Goal: Task Accomplishment & Management: Complete application form

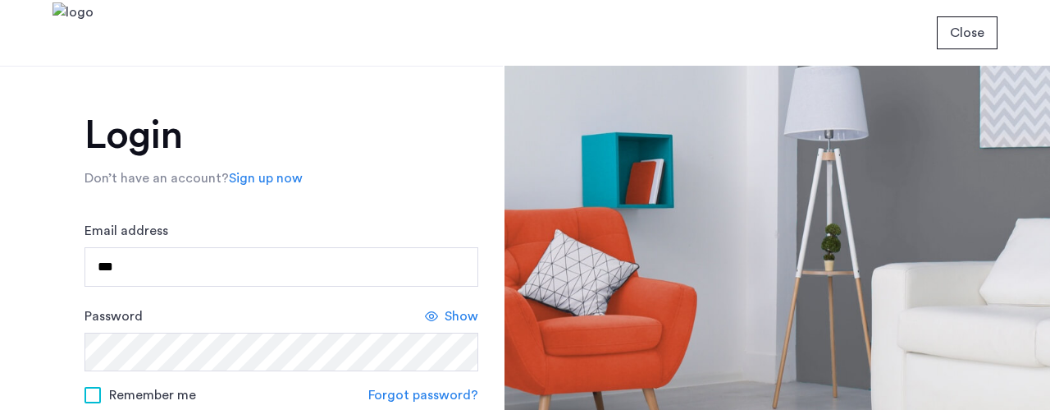
type input "****"
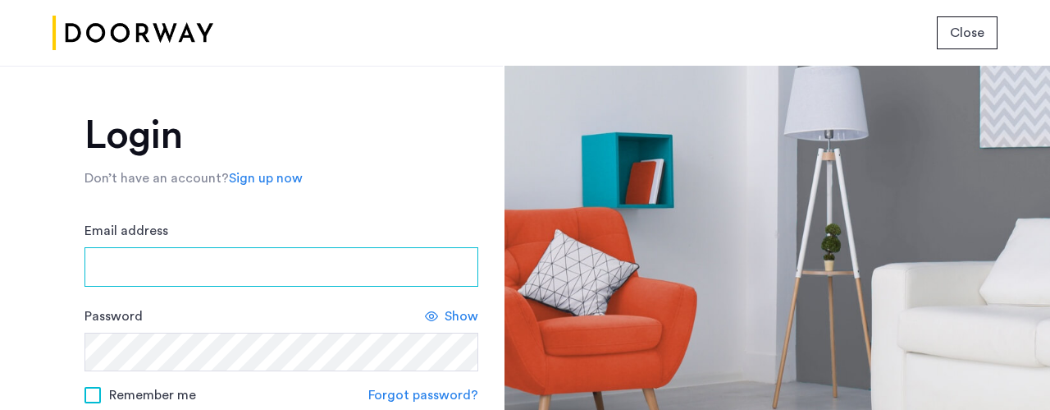
click at [197, 258] on input "Email address" at bounding box center [282, 266] width 394 height 39
type input "**********"
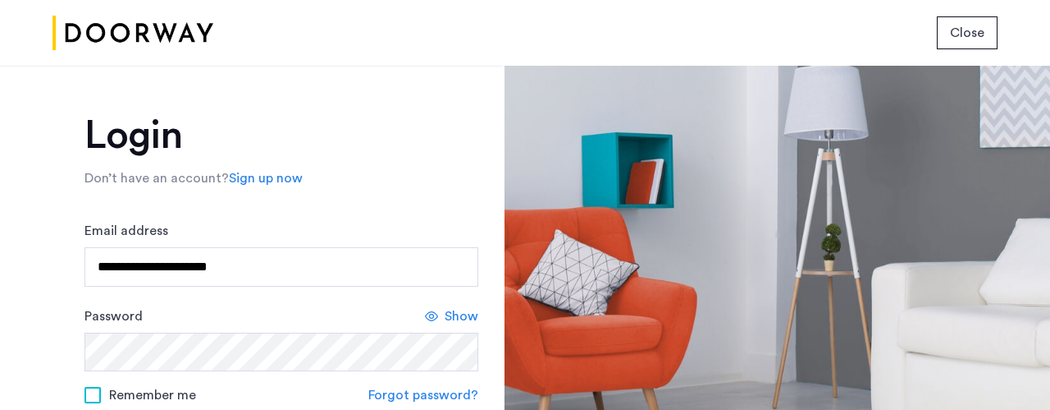
click at [240, 216] on div "**********" at bounding box center [282, 399] width 394 height 566
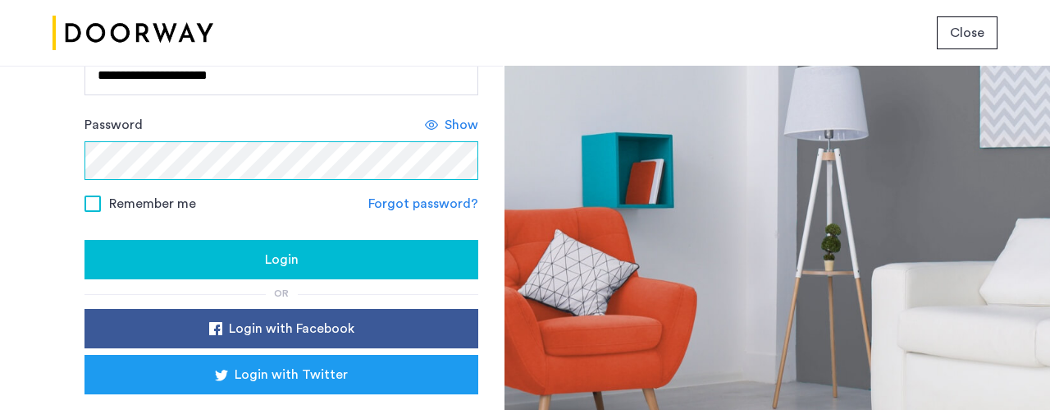
click at [85, 240] on button "Login" at bounding box center [282, 259] width 394 height 39
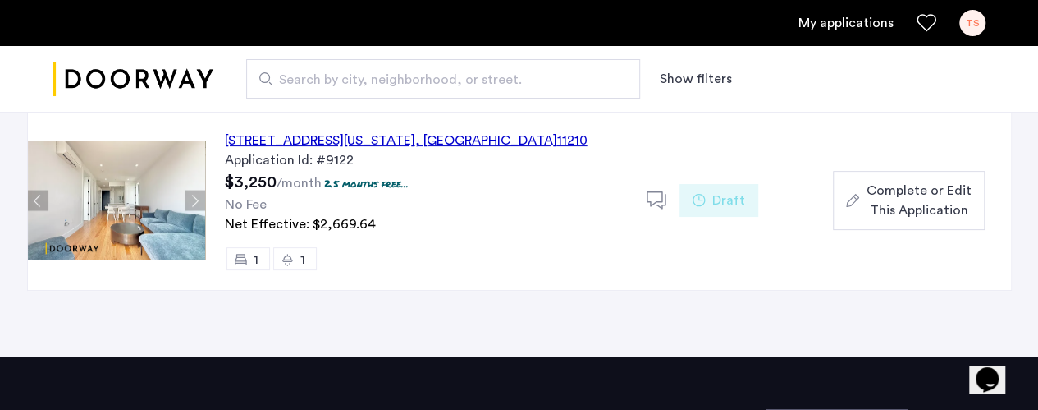
scroll to position [161, 0]
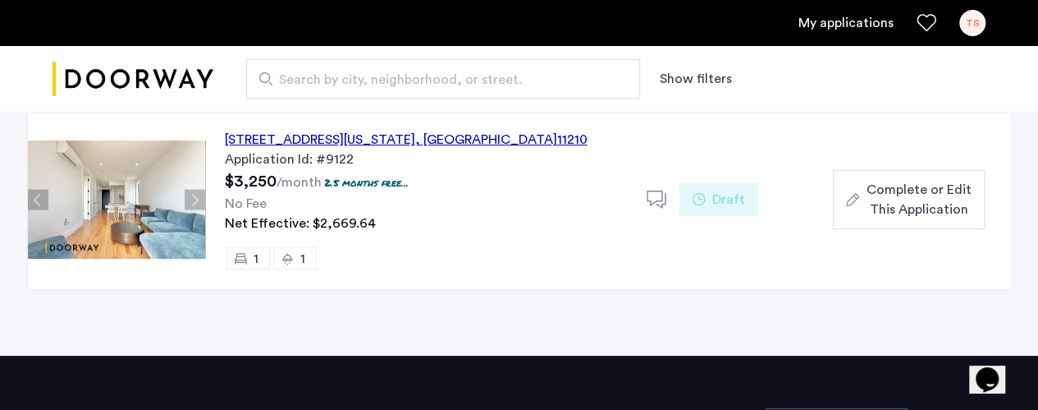
click at [338, 132] on div "1644 New York Avenue, Unit 6E, Brooklyn , NY 11210" at bounding box center [406, 140] width 363 height 20
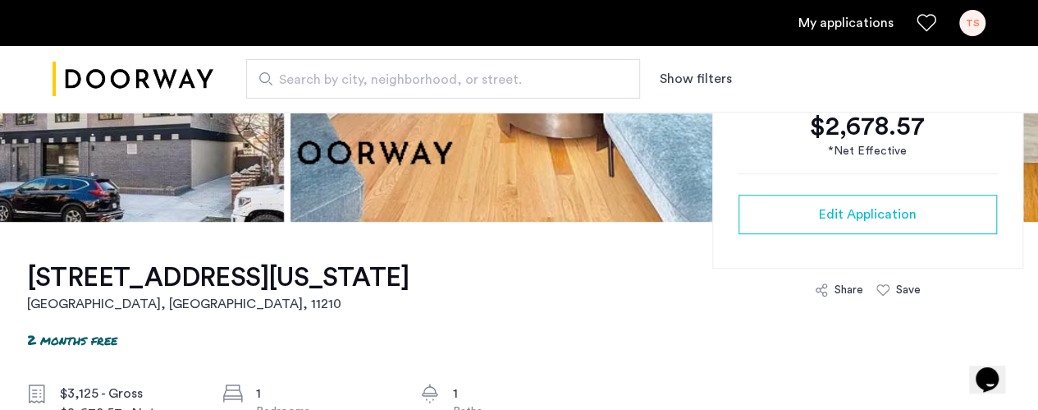
scroll to position [391, 0]
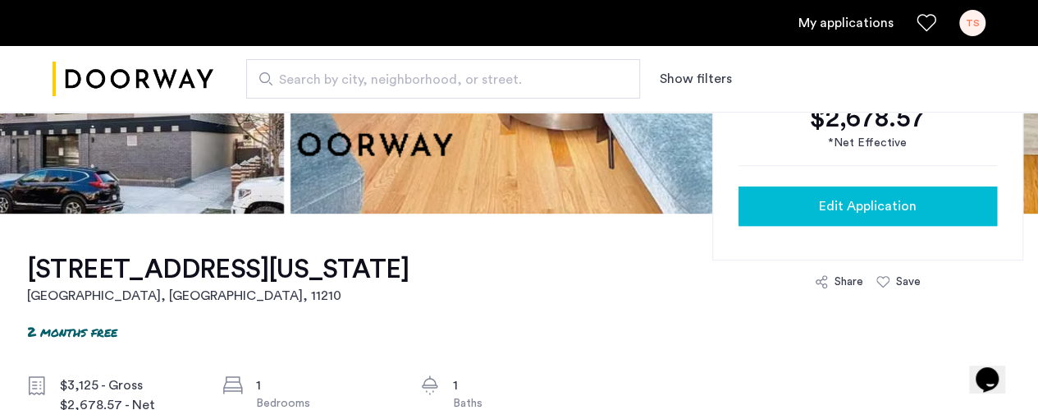
click at [891, 194] on button "Edit Application" at bounding box center [868, 205] width 259 height 39
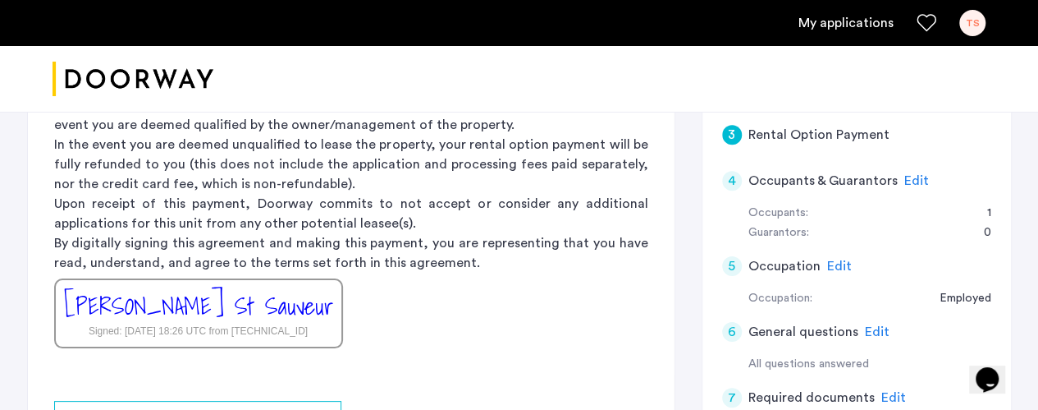
scroll to position [305, 0]
click at [230, 293] on div "[PERSON_NAME] St Sauveur" at bounding box center [198, 304] width 269 height 35
click at [293, 319] on div "Thomas St Sauveur Signed: Oct 5, 2025 at 18:26 UTC from 172.70.179.155" at bounding box center [198, 312] width 289 height 70
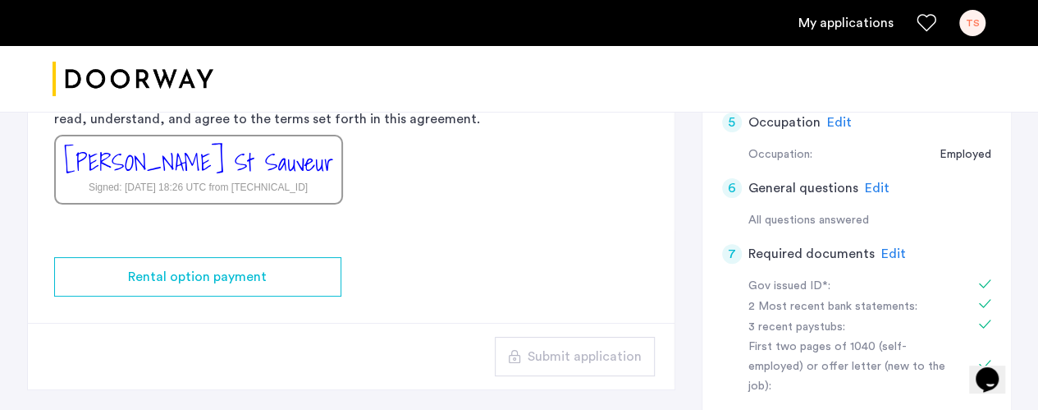
scroll to position [447, 0]
drag, startPoint x: 176, startPoint y: 172, endPoint x: 128, endPoint y: 180, distance: 48.3
click at [128, 181] on div "Signed: Oct 5, 2025 at 18:26 UTC from 172.70.179.155" at bounding box center [198, 188] width 219 height 15
drag, startPoint x: 301, startPoint y: 163, endPoint x: 0, endPoint y: 143, distance: 301.9
click at [0, 143] on div "1644 New York Avenue, Unit 6E, Brooklyn, NY 11210 | Application Id: #9122 $3250…" at bounding box center [519, 155] width 1038 height 983
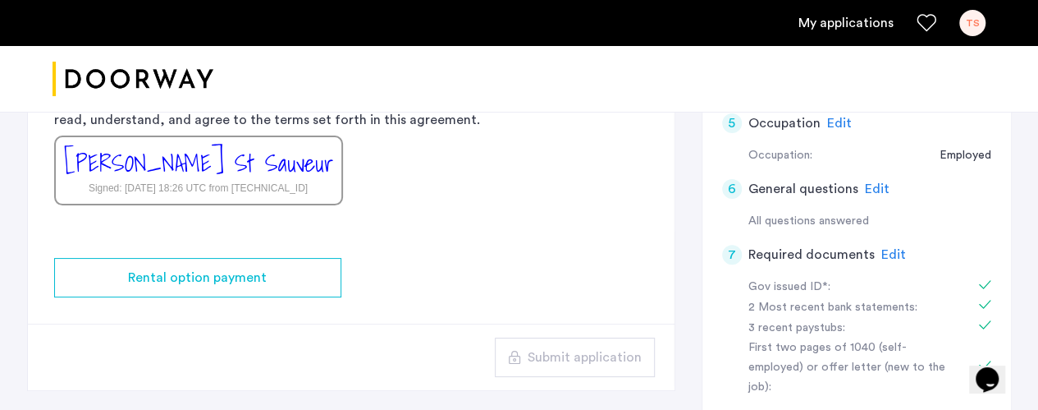
click at [422, 150] on div "Rental Option Payment Doorway is a duly licensed real estate brokerage in the S…" at bounding box center [351, 48] width 647 height 368
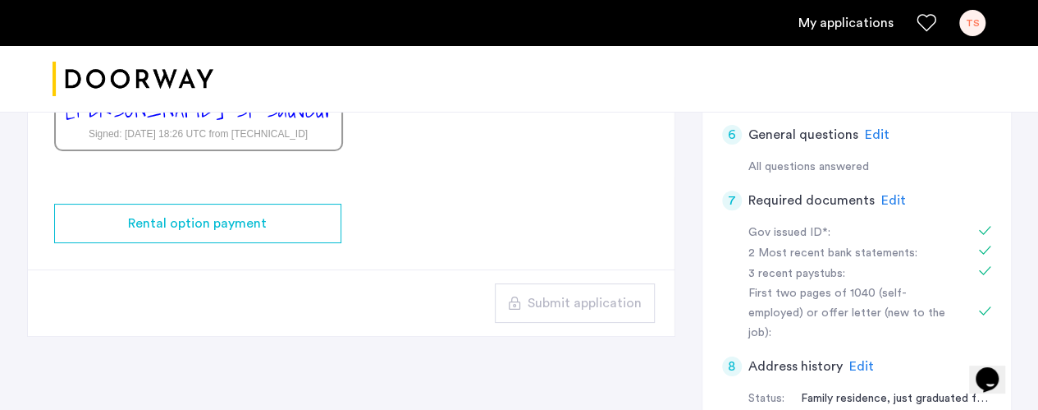
scroll to position [503, 0]
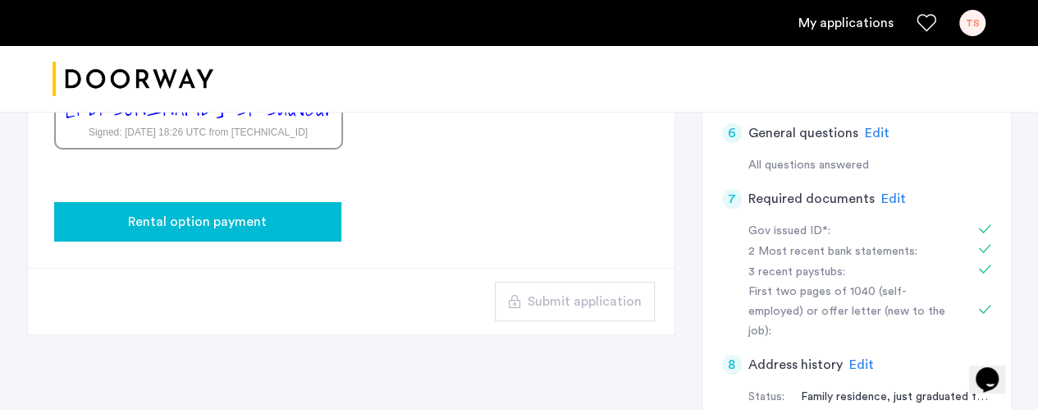
click at [317, 212] on div "Rental option payment" at bounding box center [197, 222] width 261 height 20
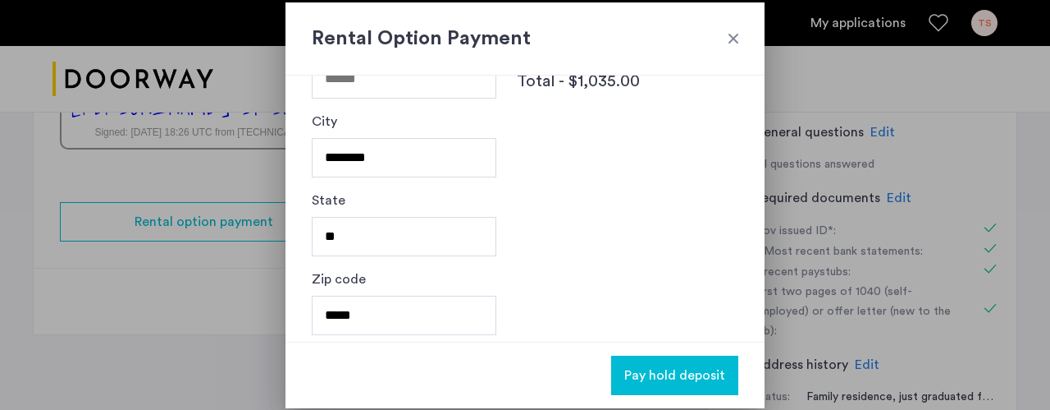
scroll to position [307, 0]
click at [737, 43] on div at bounding box center [733, 38] width 16 height 16
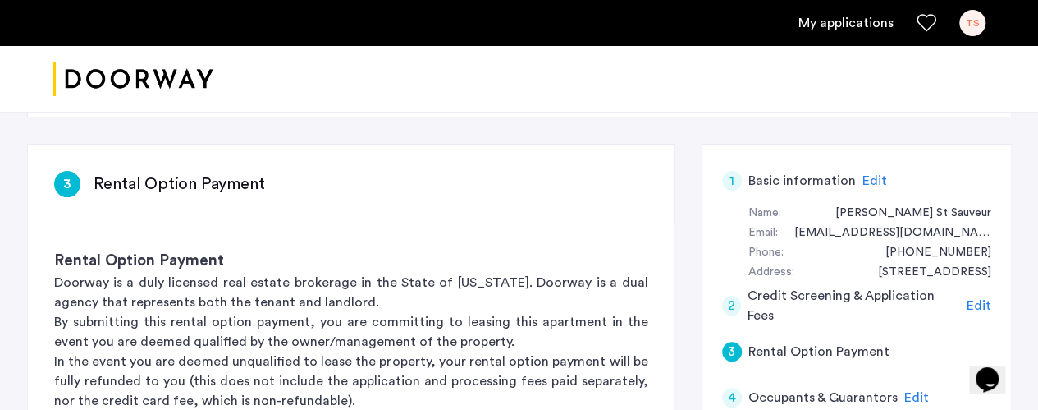
scroll to position [89, 0]
click at [500, 294] on p "Doorway is a duly licensed real estate brokerage in the State of New York. Door…" at bounding box center [351, 291] width 594 height 39
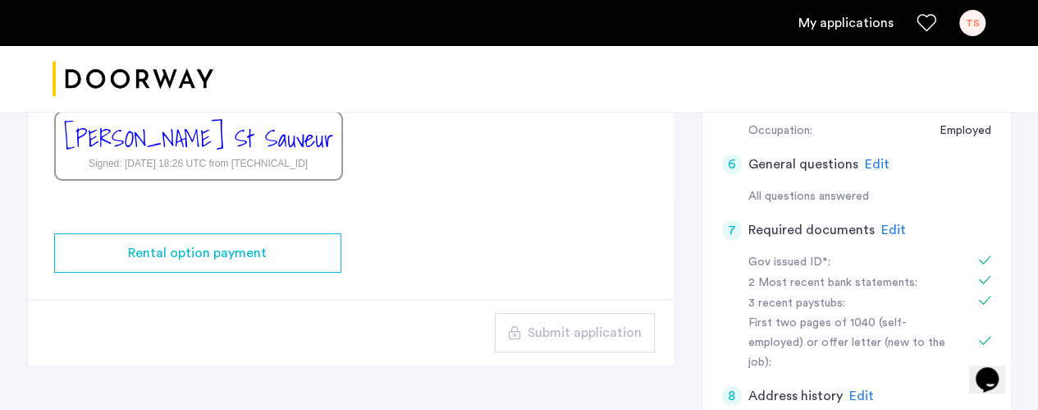
scroll to position [471, 0]
